Goal: Transaction & Acquisition: Book appointment/travel/reservation

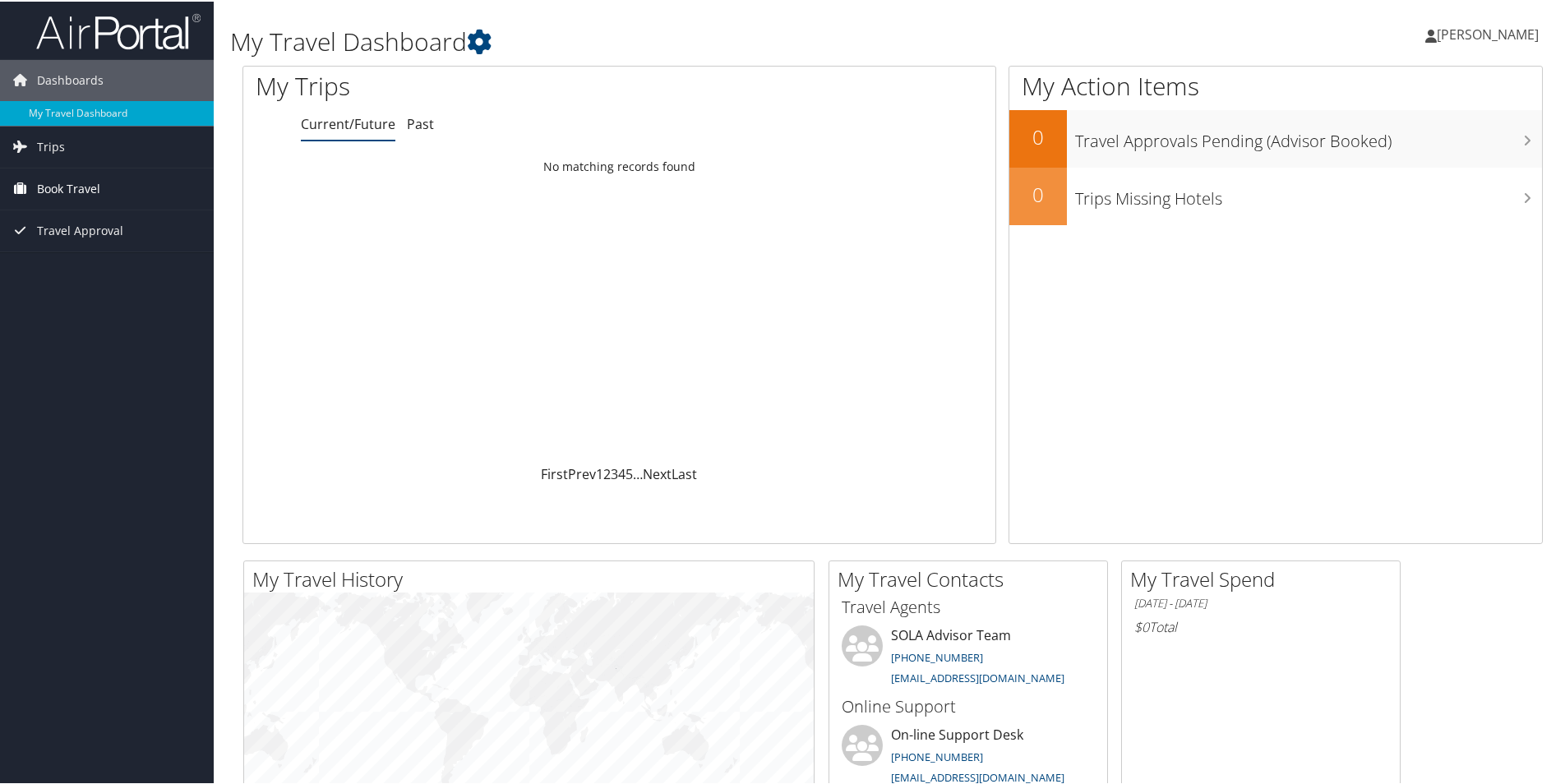
click at [56, 185] on span "Book Travel" at bounding box center [68, 187] width 64 height 41
click at [95, 255] on link "Book/Manage Online Trips" at bounding box center [107, 244] width 214 height 25
click at [89, 236] on link "Book/Manage Online Trips" at bounding box center [107, 244] width 214 height 25
